Goal: Navigation & Orientation: Find specific page/section

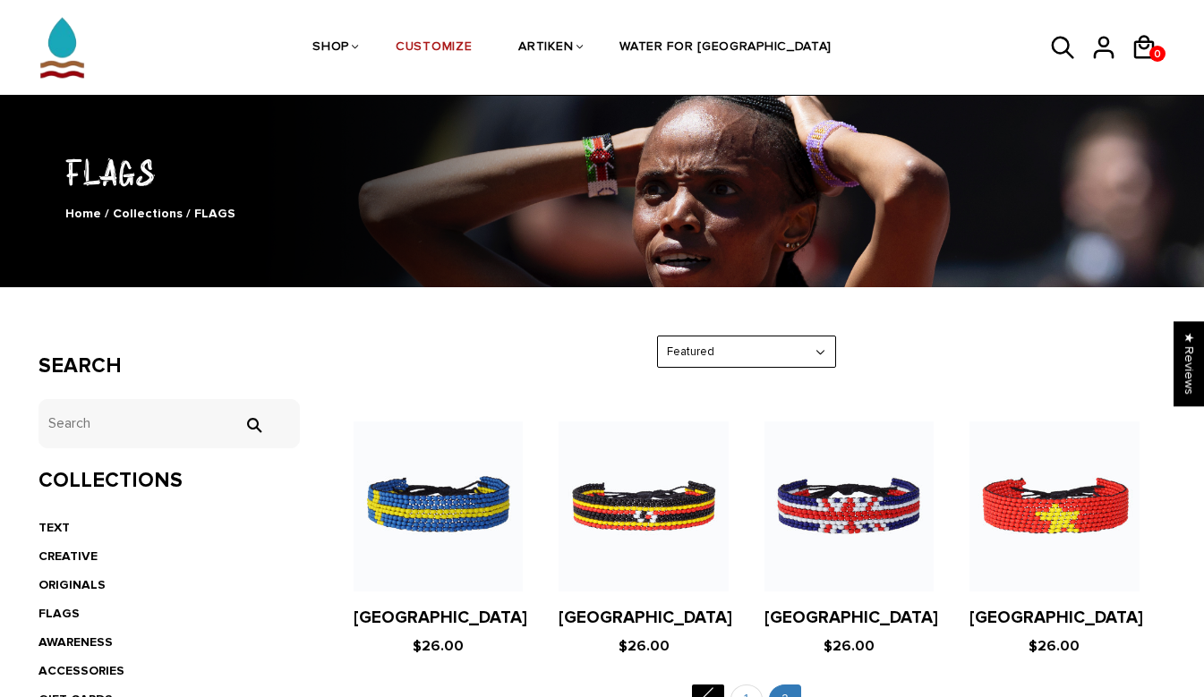
scroll to position [116, 0]
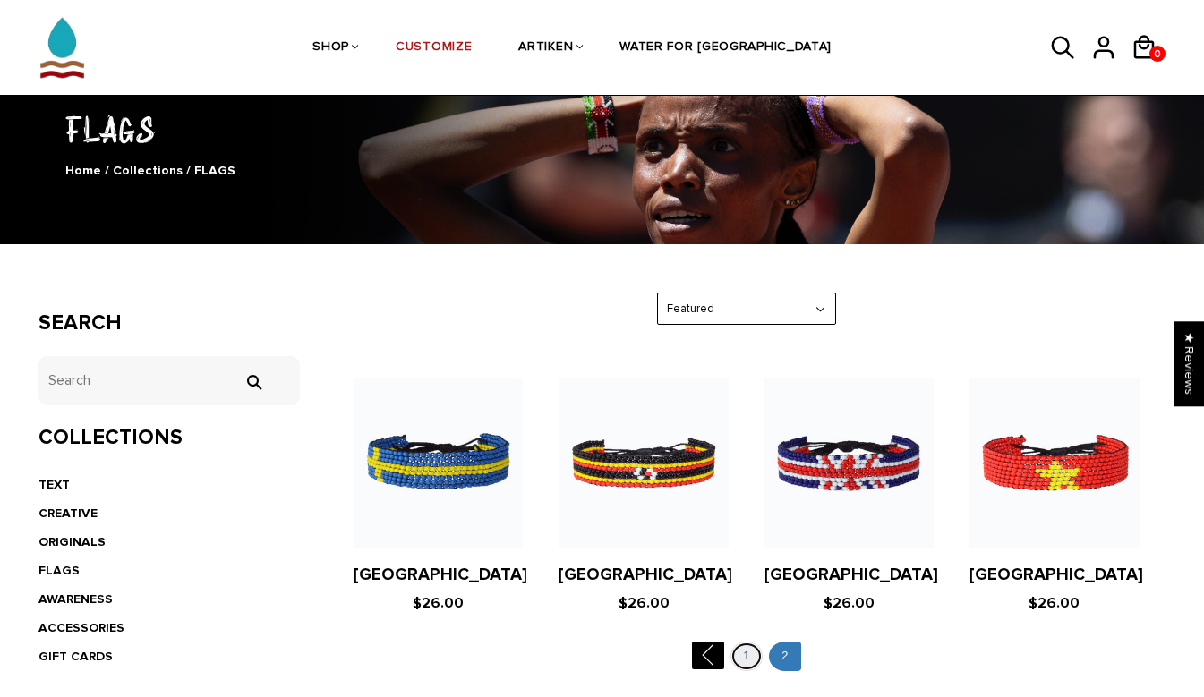
click at [747, 657] on link "1" at bounding box center [746, 657] width 32 height 30
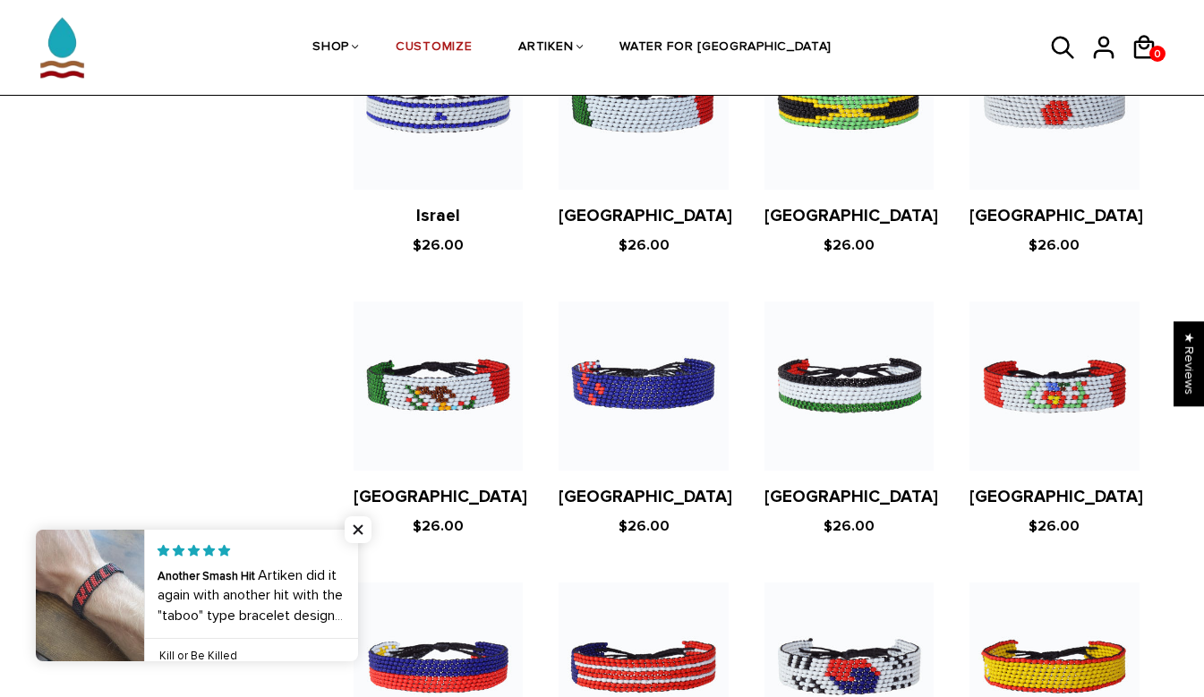
scroll to position [3461, 0]
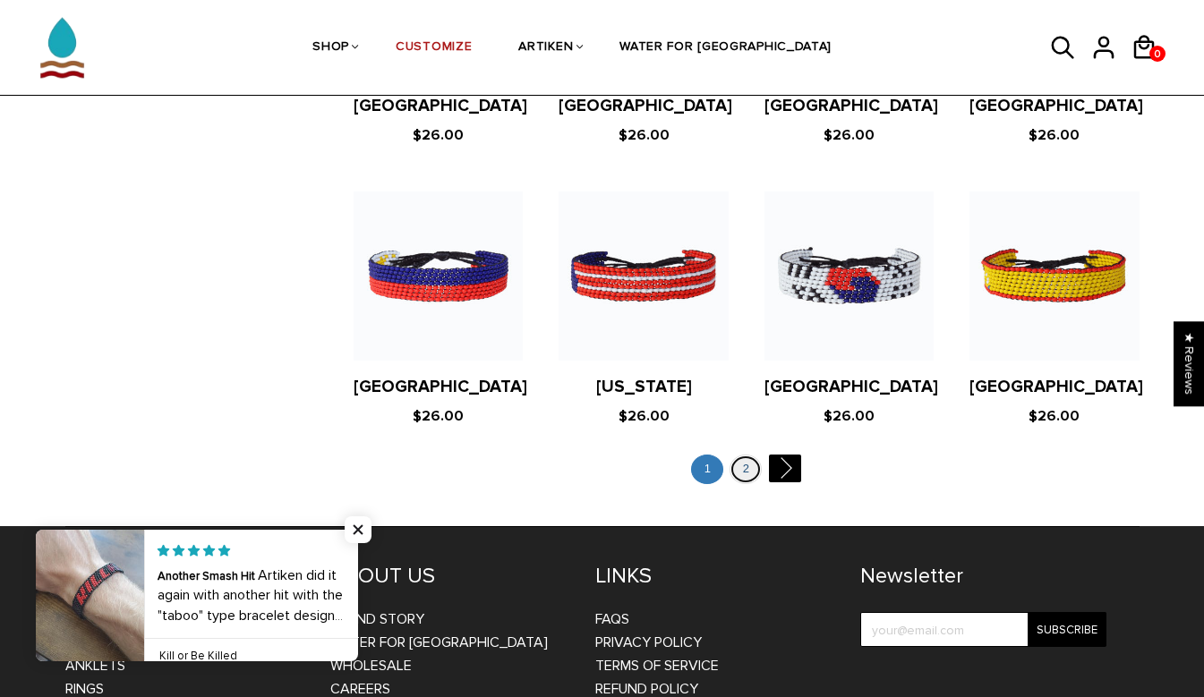
click at [744, 455] on link "2" at bounding box center [746, 470] width 32 height 30
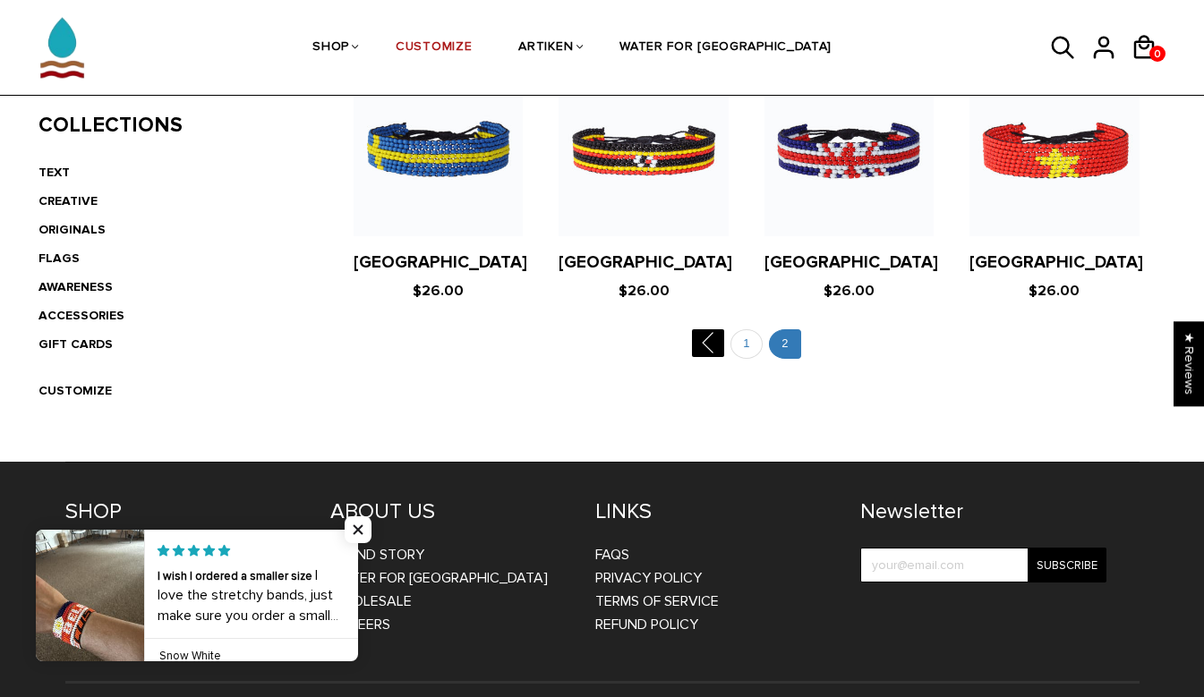
scroll to position [408, 0]
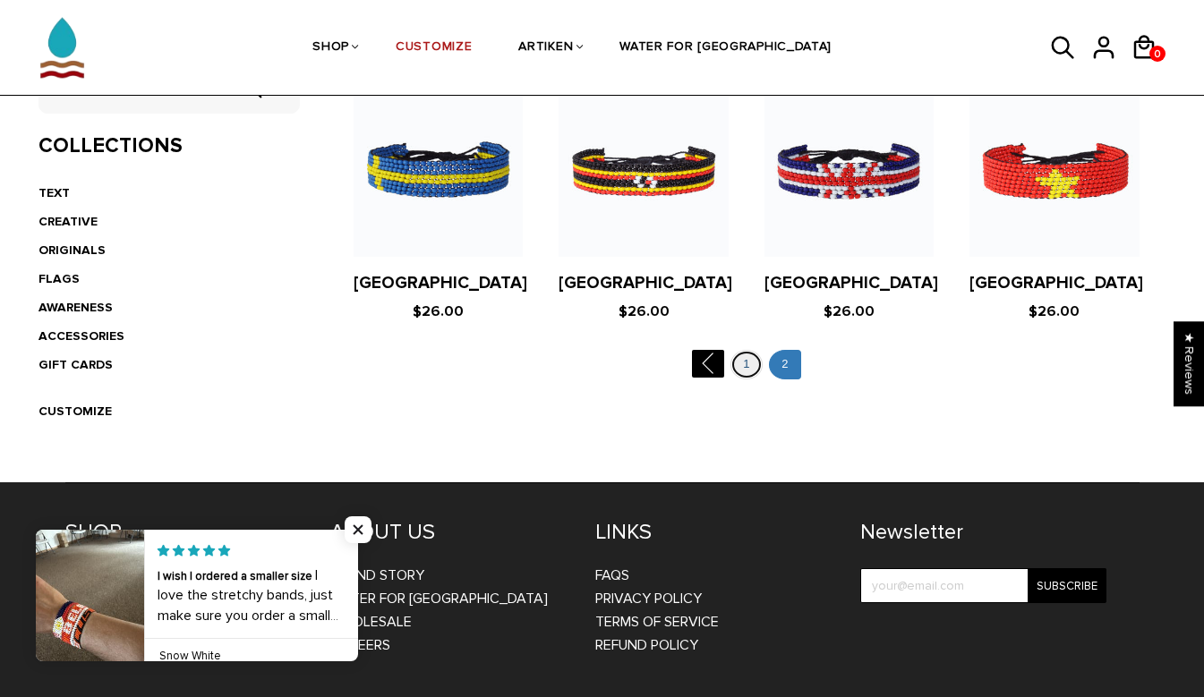
click at [734, 370] on link "1" at bounding box center [746, 365] width 32 height 30
